Goal: Transaction & Acquisition: Purchase product/service

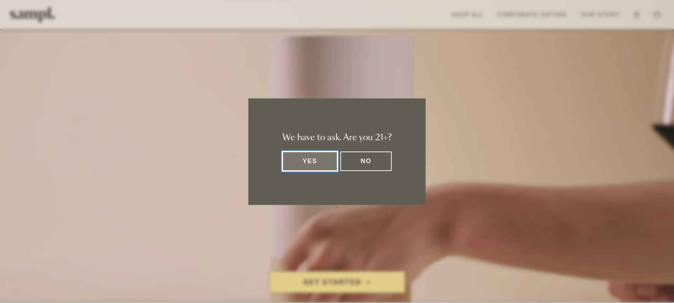
click at [325, 162] on button "Yes" at bounding box center [309, 160] width 55 height 19
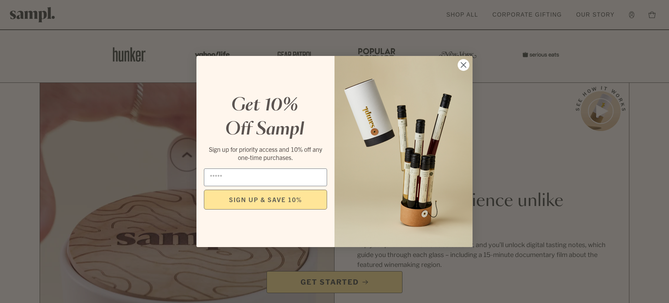
scroll to position [544, 0]
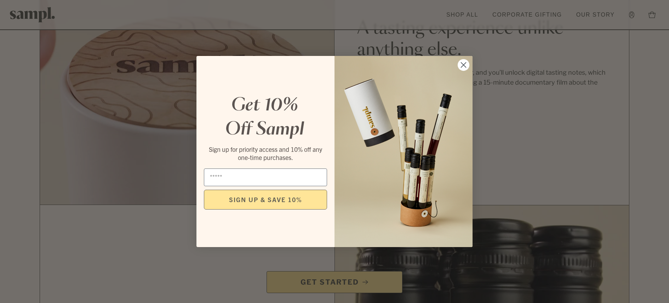
click at [467, 61] on circle "Close dialog" at bounding box center [464, 65] width 12 height 12
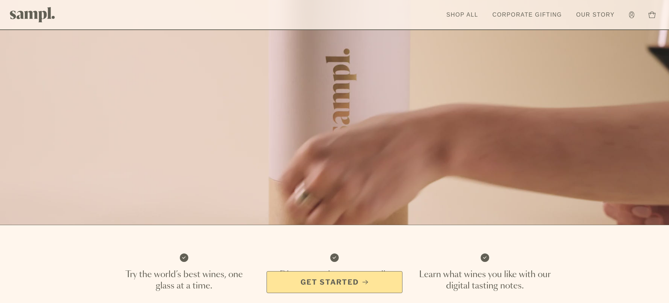
scroll to position [0, 0]
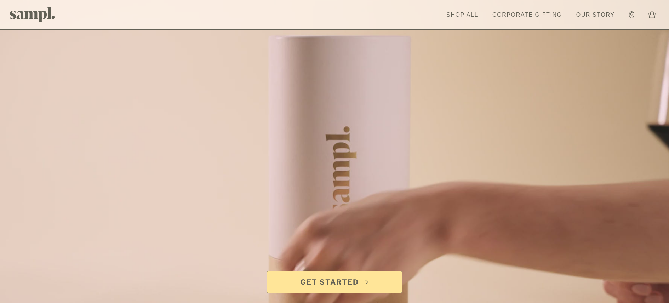
click at [349, 284] on span "Get Started" at bounding box center [329, 282] width 58 height 10
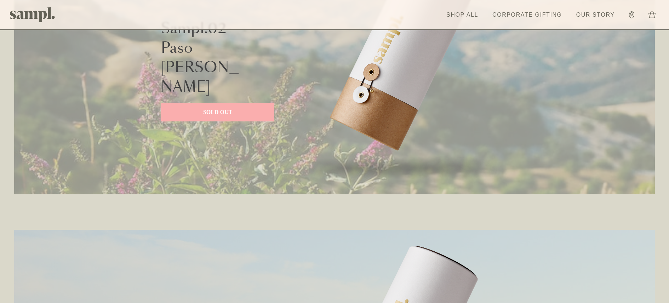
scroll to position [645, 0]
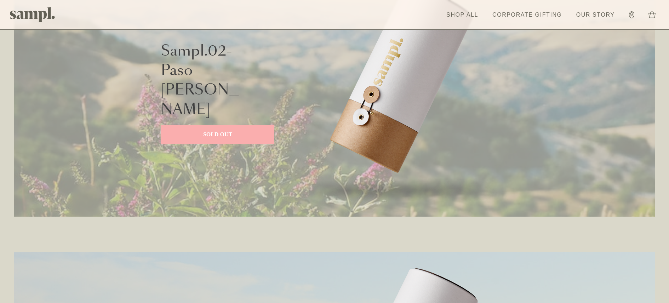
click at [220, 130] on p "SOLD OUT" at bounding box center [217, 134] width 99 height 8
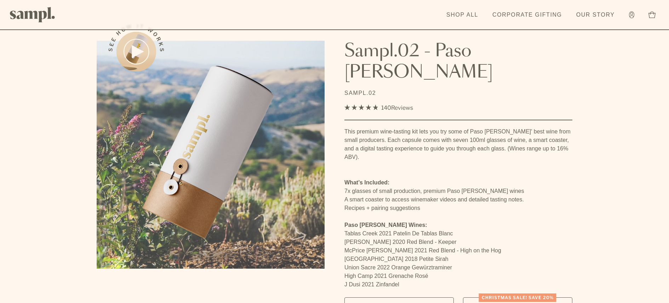
scroll to position [65, 0]
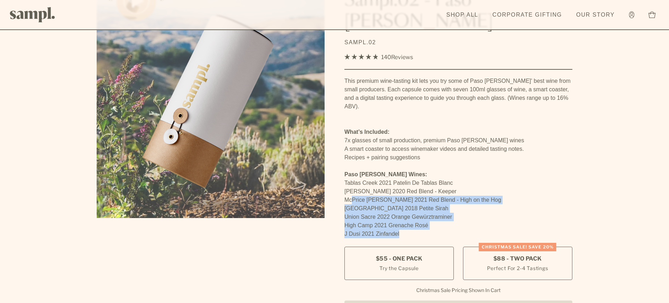
drag, startPoint x: 409, startPoint y: 207, endPoint x: 351, endPoint y: 171, distance: 67.6
click at [351, 170] on div "This premium wine-tasting kit lets you try some of Paso [PERSON_NAME]' best win…" at bounding box center [458, 162] width 228 height 170
click at [355, 204] on p "[GEOGRAPHIC_DATA] 2018 Petite Sirah" at bounding box center [458, 208] width 228 height 8
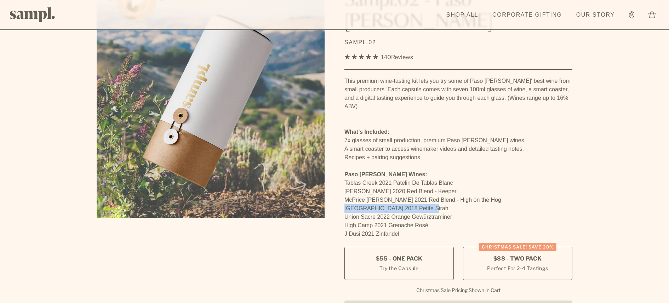
drag, startPoint x: 344, startPoint y: 178, endPoint x: 431, endPoint y: 179, distance: 86.7
click at [431, 204] on p "[GEOGRAPHIC_DATA] 2018 Petite Sirah" at bounding box center [458, 208] width 228 height 8
click at [494, 221] on p "High Camp 2021 Grenache Rosé" at bounding box center [458, 225] width 228 height 8
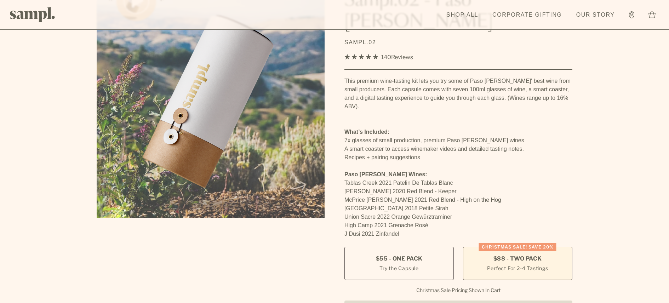
click at [508, 247] on label "CHRISTMAS SALE! Save 20% $88 - Two Pack Perfect For 2-4 Tastings" at bounding box center [517, 263] width 109 height 33
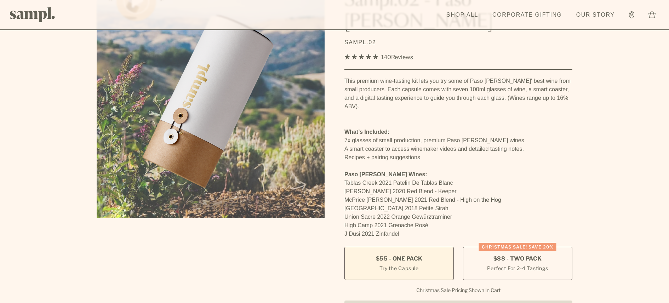
click at [416, 255] on span "$55 - One Pack" at bounding box center [399, 259] width 47 height 8
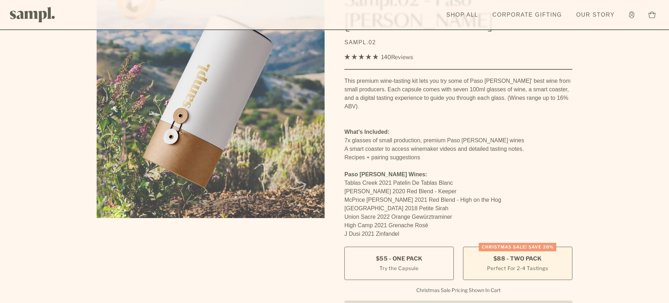
click at [508, 255] on span "$88 - Two Pack" at bounding box center [517, 259] width 48 height 8
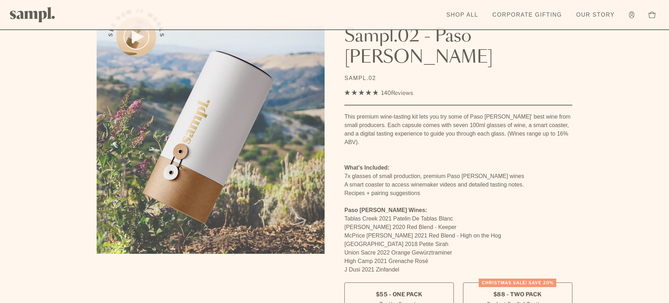
scroll to position [83, 0]
